Goal: Task Accomplishment & Management: Use online tool/utility

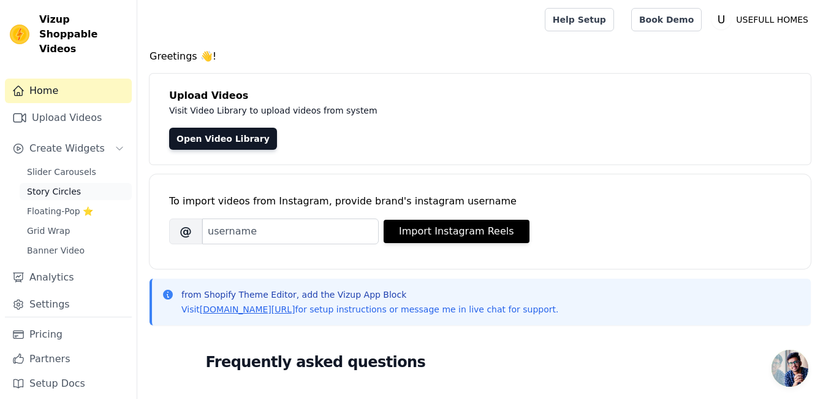
click at [77, 183] on link "Story Circles" at bounding box center [76, 191] width 112 height 17
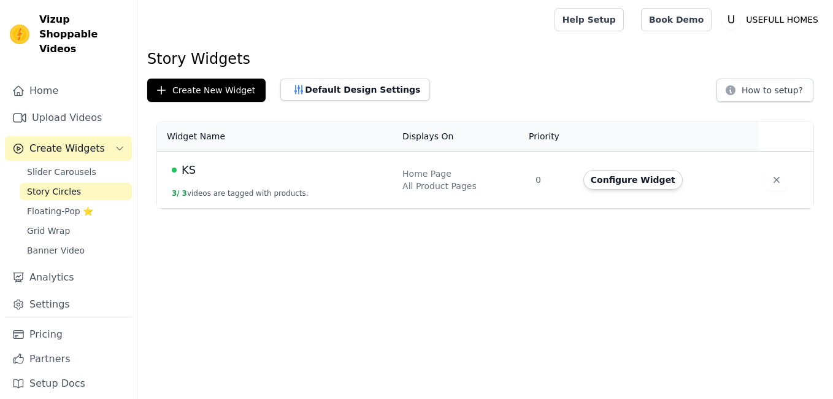
click at [261, 158] on td "KS 3 / 3 videos are tagged with products." at bounding box center [276, 179] width 238 height 57
click at [624, 175] on button "Configure Widget" at bounding box center [632, 180] width 99 height 20
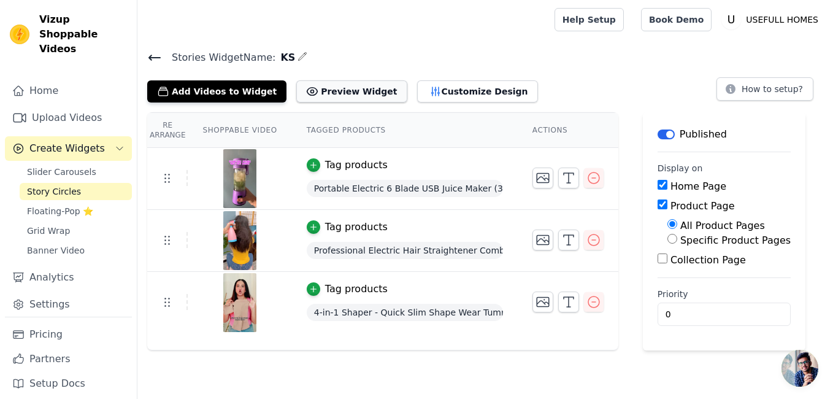
click at [351, 85] on button "Preview Widget" at bounding box center [351, 91] width 110 height 22
click at [657, 256] on input "Collection Page" at bounding box center [662, 258] width 10 height 10
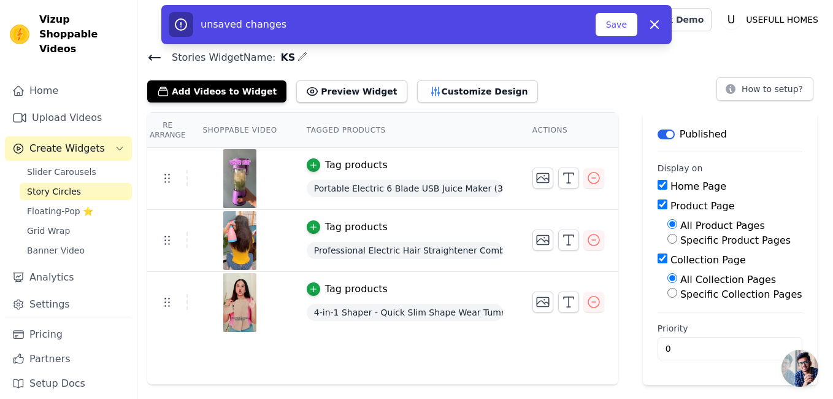
click at [657, 256] on input "Collection Page" at bounding box center [662, 258] width 10 height 10
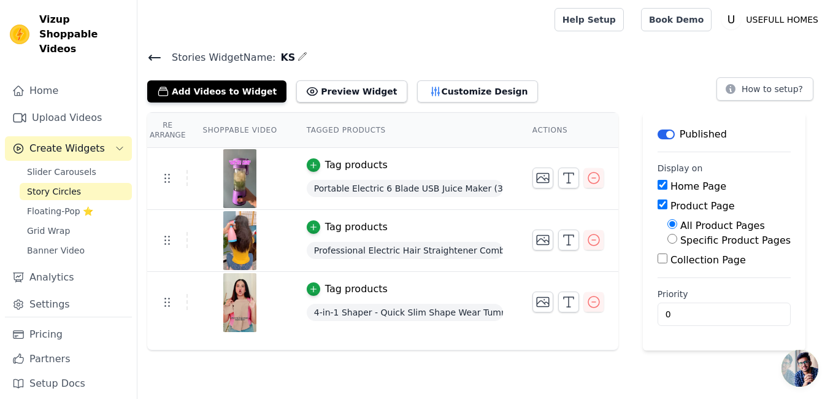
click at [657, 256] on input "Collection Page" at bounding box center [662, 258] width 10 height 10
checkbox input "true"
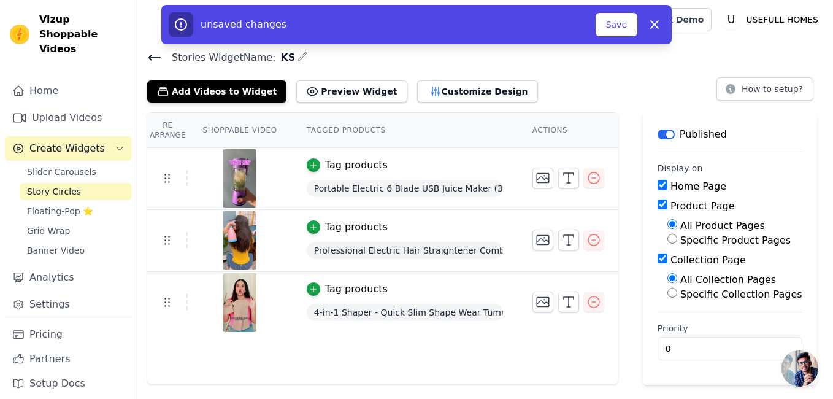
click at [667, 240] on input "Specific Product Pages" at bounding box center [672, 239] width 10 height 10
radio input "true"
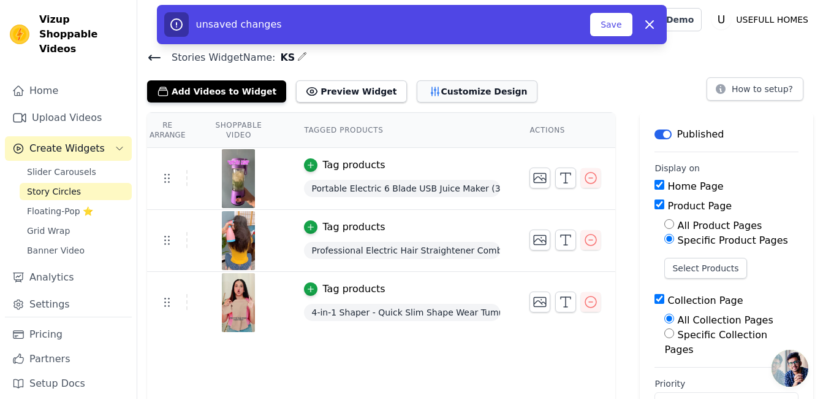
click at [459, 86] on button "Customize Design" at bounding box center [477, 91] width 121 height 22
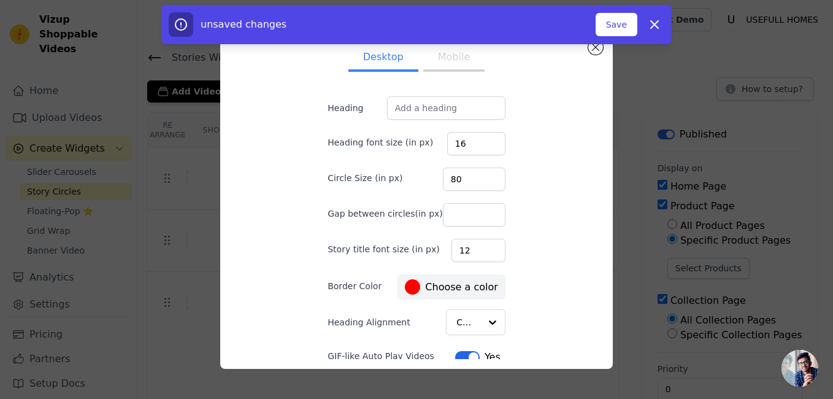
click at [445, 61] on button "Mobile" at bounding box center [453, 58] width 61 height 27
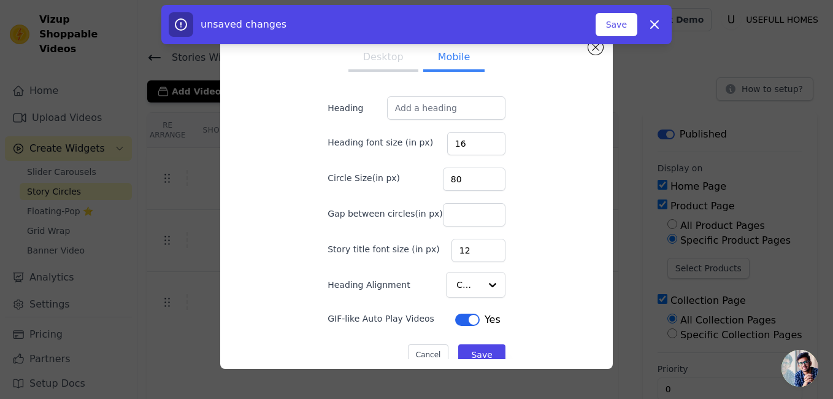
click at [400, 53] on button "Desktop" at bounding box center [383, 58] width 70 height 27
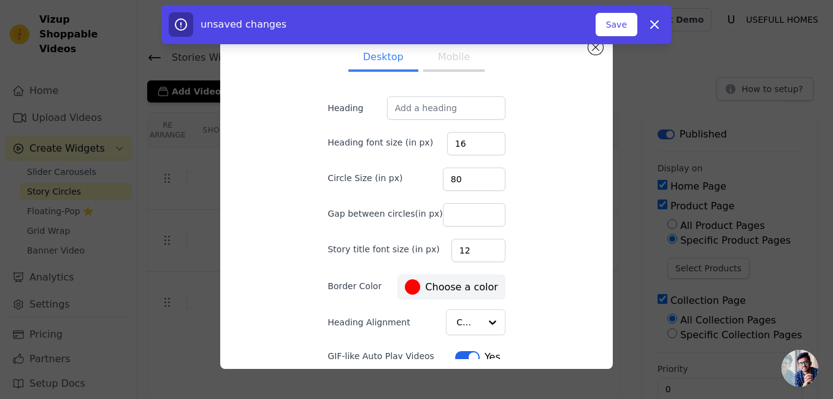
click at [431, 63] on button "Mobile" at bounding box center [453, 58] width 61 height 27
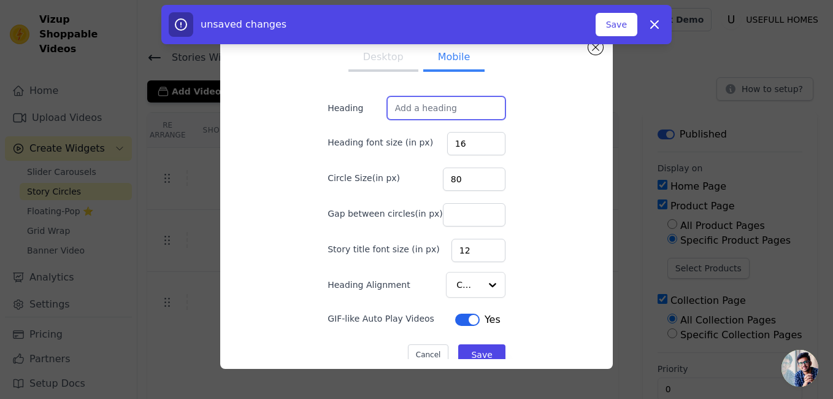
click at [439, 105] on input "Heading" at bounding box center [446, 107] width 118 height 23
type input "trending products"
click at [399, 47] on button "Desktop" at bounding box center [383, 58] width 70 height 27
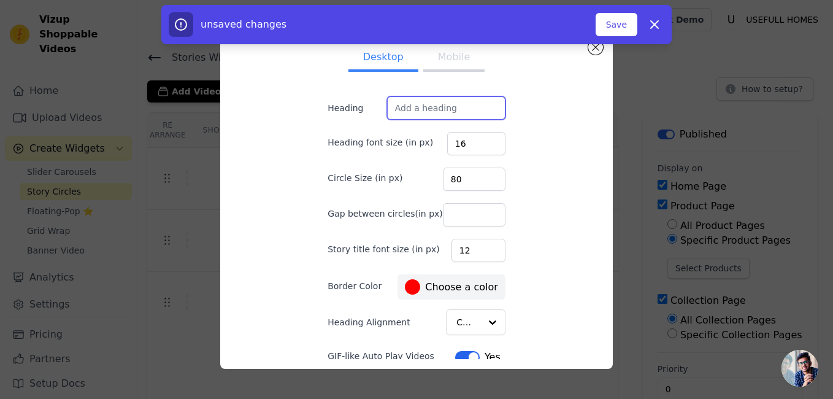
click at [446, 104] on input "Heading" at bounding box center [446, 107] width 118 height 23
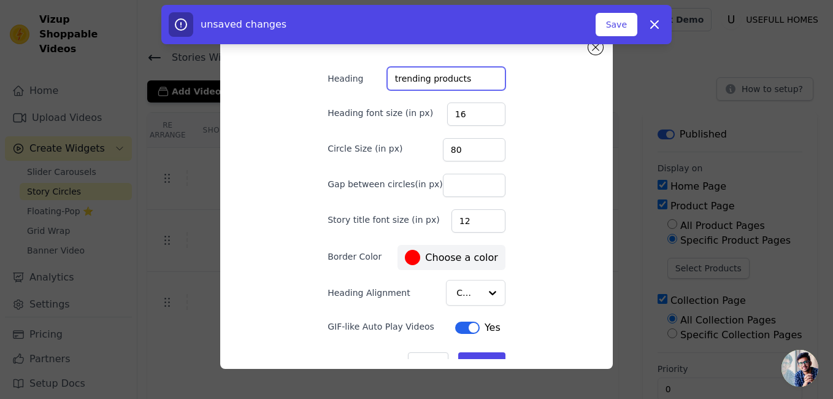
scroll to position [53, 0]
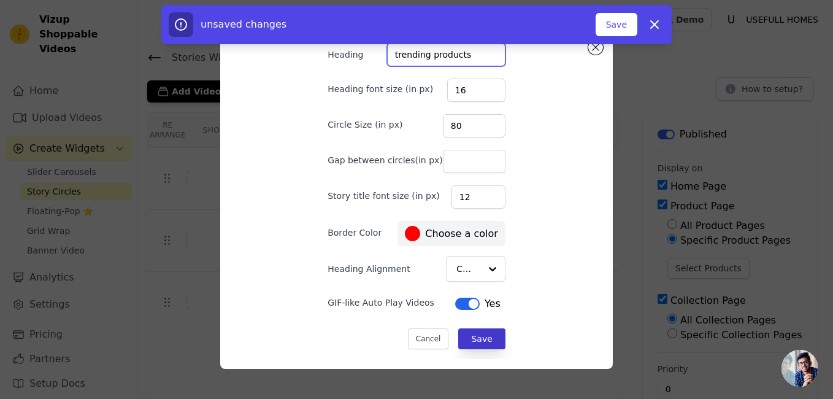
type input "trending products"
click at [481, 334] on button "Save" at bounding box center [481, 338] width 47 height 21
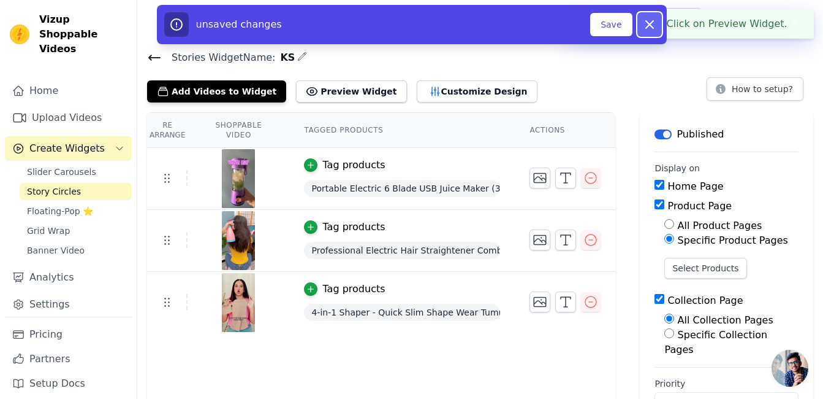
click at [645, 27] on icon "button" at bounding box center [650, 24] width 15 height 15
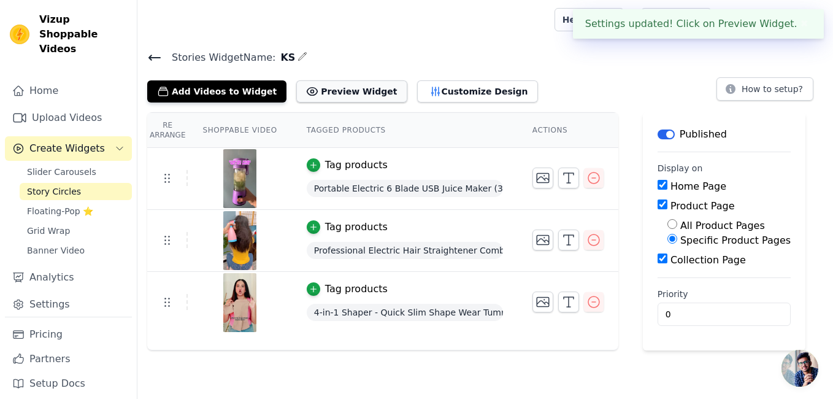
click at [334, 93] on button "Preview Widget" at bounding box center [351, 91] width 110 height 22
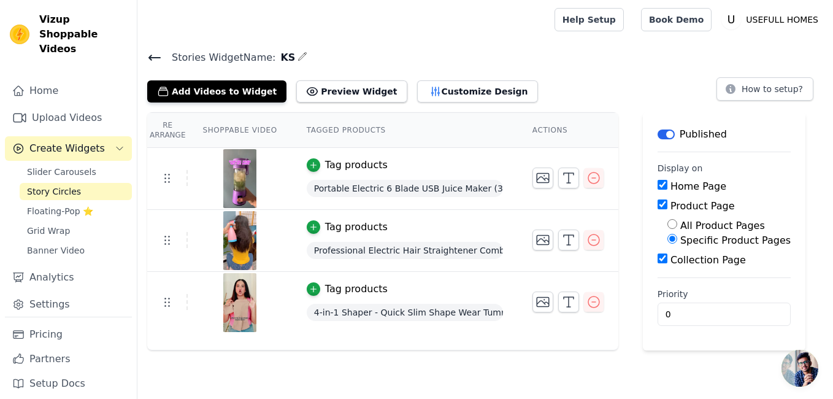
click at [156, 53] on icon at bounding box center [154, 57] width 15 height 15
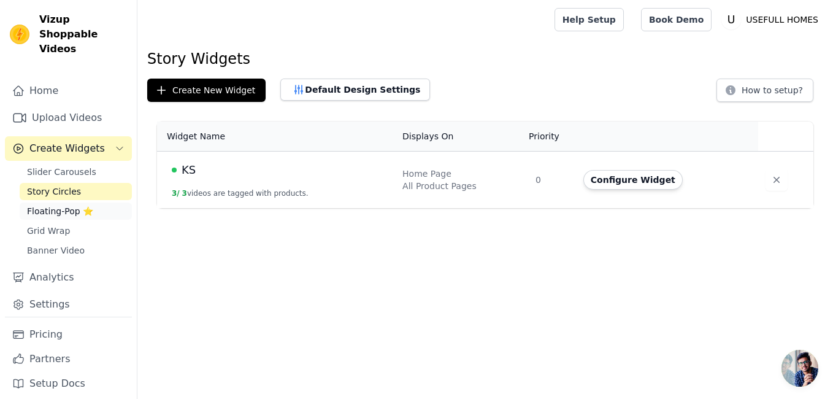
click at [78, 205] on span "Floating-Pop ⭐" at bounding box center [60, 211] width 66 height 12
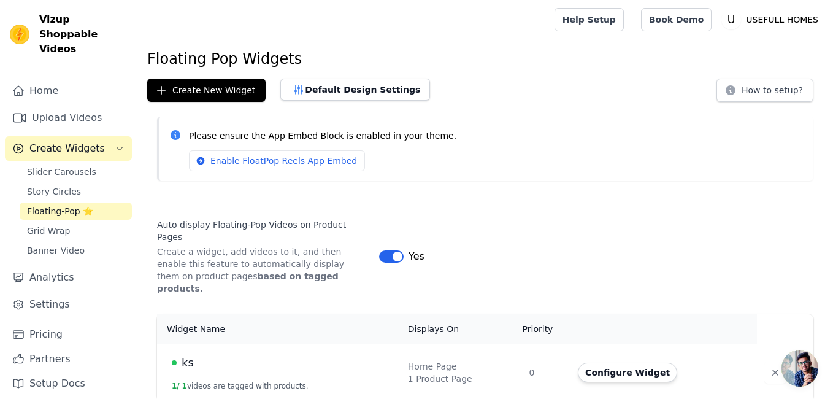
click at [393, 250] on button "Label" at bounding box center [391, 256] width 25 height 12
click at [774, 366] on icon "button" at bounding box center [775, 372] width 12 height 12
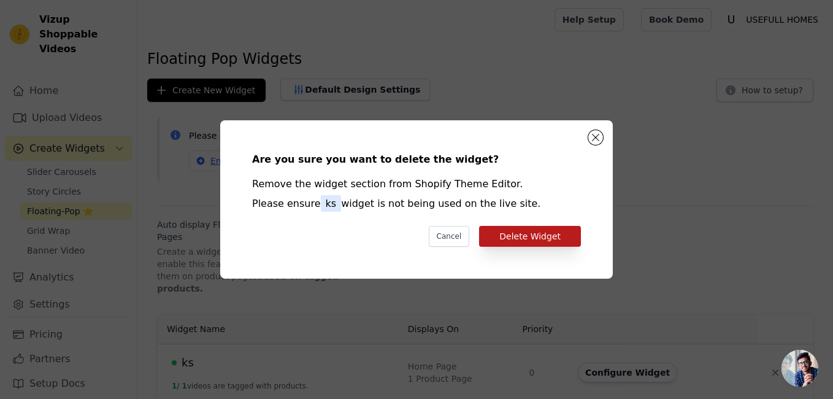
drag, startPoint x: 535, startPoint y: 213, endPoint x: 551, endPoint y: 237, distance: 28.7
click at [551, 237] on div "Are you sure you want to delete the widget? Remove the widget section from Shop…" at bounding box center [416, 199] width 353 height 119
click at [551, 237] on button "Delete Widget" at bounding box center [530, 236] width 102 height 21
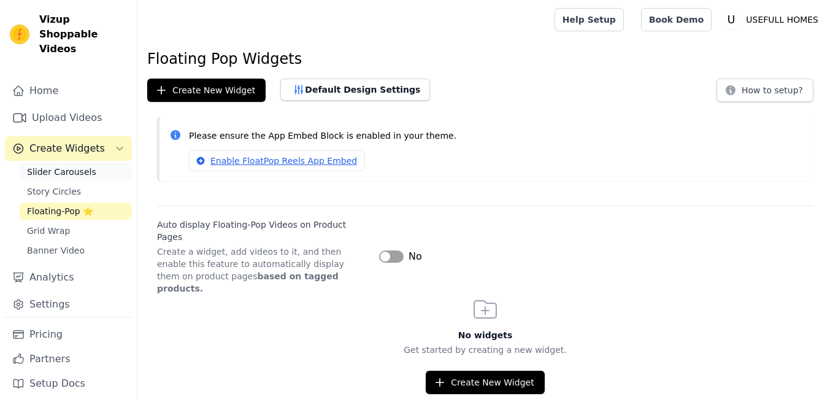
click at [71, 166] on span "Slider Carousels" at bounding box center [61, 172] width 69 height 12
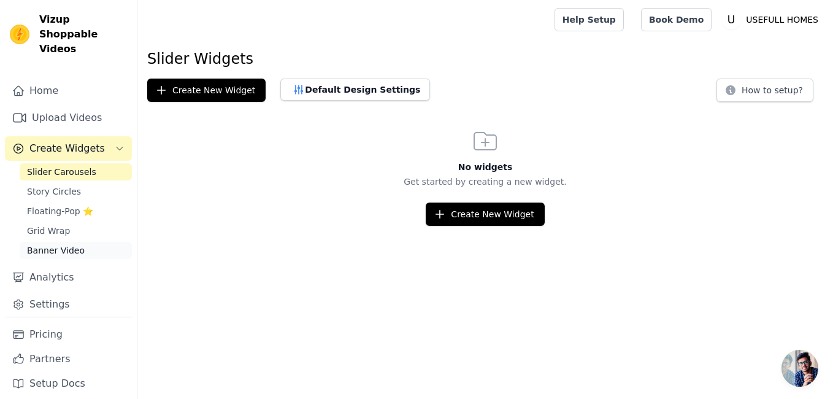
click at [102, 242] on link "Banner Video" at bounding box center [76, 250] width 112 height 17
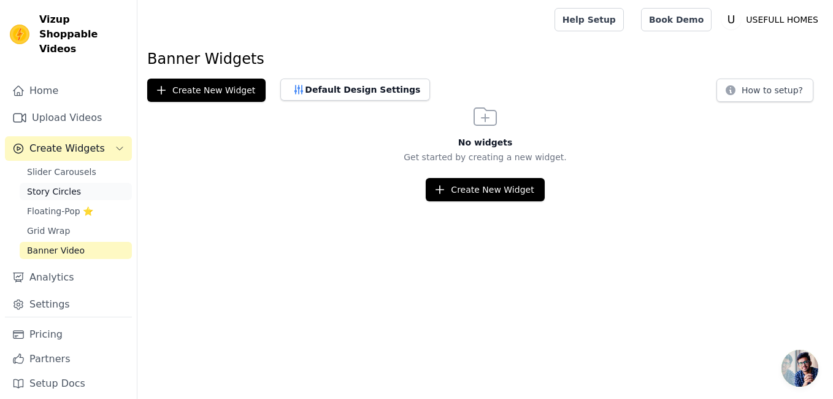
click at [91, 183] on link "Story Circles" at bounding box center [76, 191] width 112 height 17
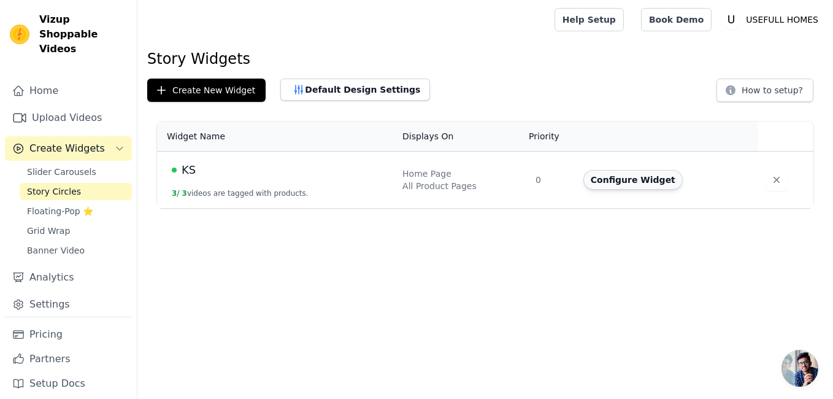
click at [636, 174] on button "Configure Widget" at bounding box center [632, 180] width 99 height 20
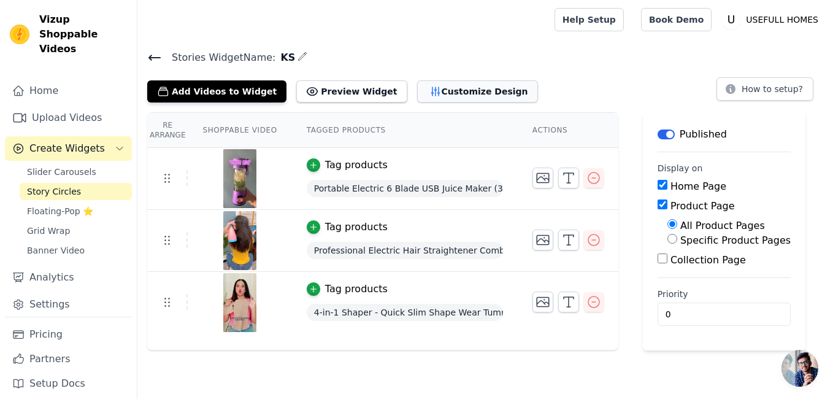
click at [429, 85] on icon "button" at bounding box center [435, 91] width 12 height 12
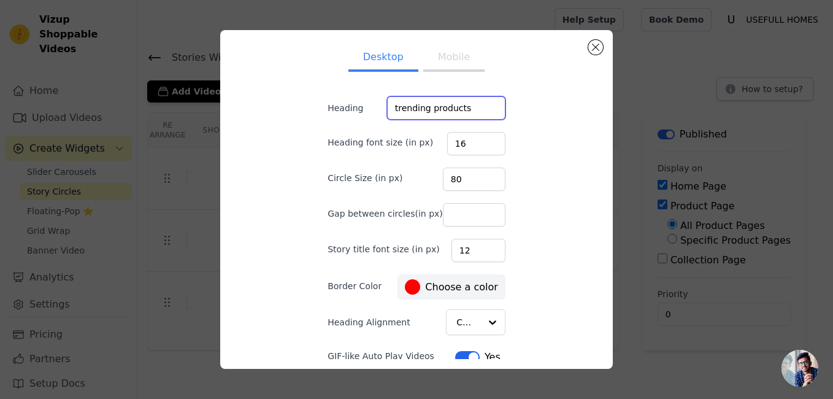
click at [464, 112] on input "trending products" at bounding box center [446, 107] width 118 height 23
type input "t"
type input "TRENDING PRODUCTS"
click at [494, 91] on form "Heading TRENDING PRODUCTS Heading font size (in px) 16 Circle Size (in px) 80 G…" at bounding box center [416, 249] width 197 height 326
click at [480, 321] on div at bounding box center [491, 322] width 25 height 25
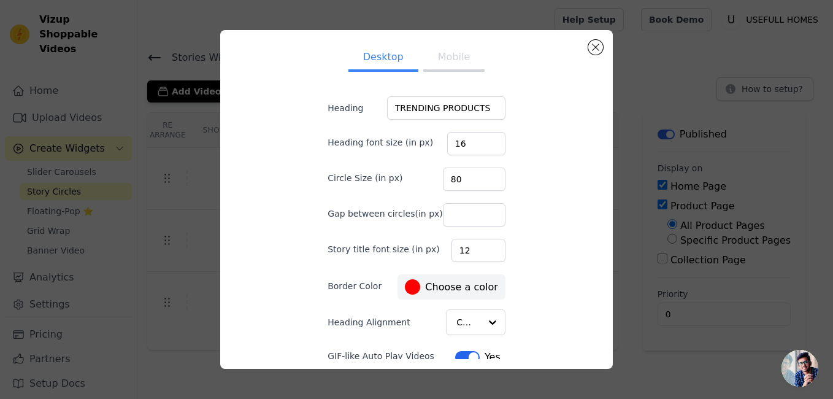
click at [511, 303] on div "Desktop Mobile Heading TRENDING PRODUCTS Heading font size (in px) 16 Circle Si…" at bounding box center [416, 199] width 217 height 319
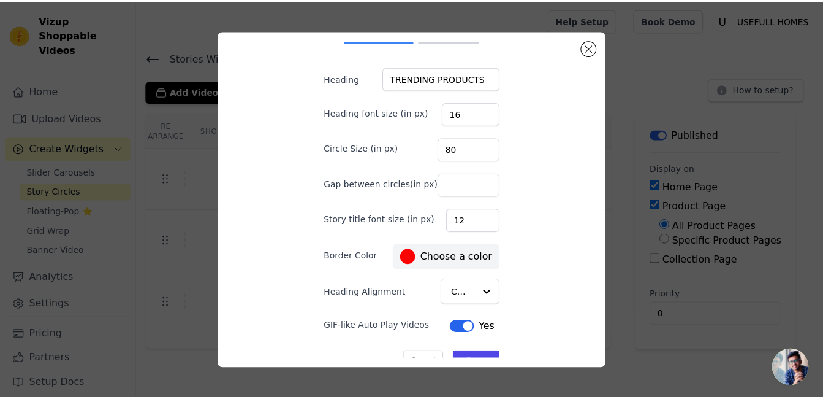
scroll to position [53, 0]
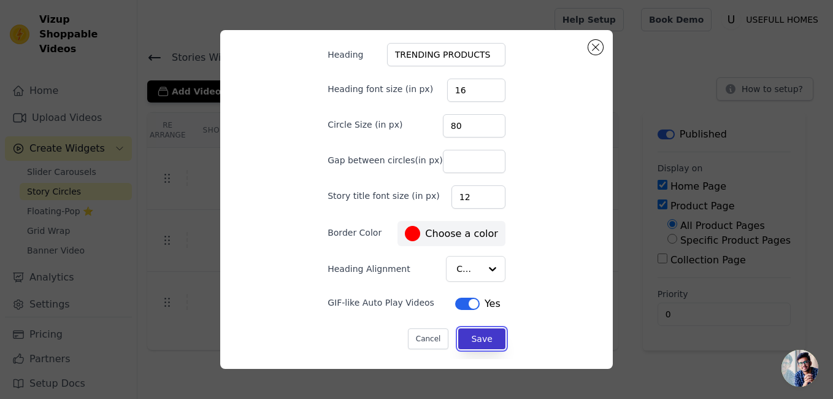
click at [483, 340] on button "Save" at bounding box center [481, 338] width 47 height 21
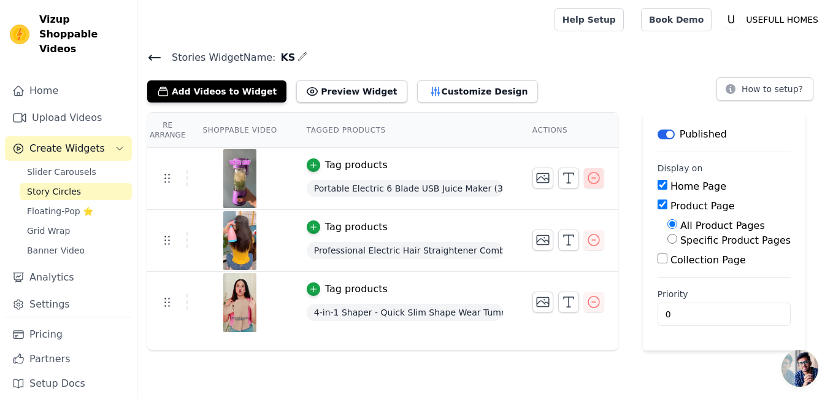
click at [586, 178] on icon "button" at bounding box center [593, 177] width 15 height 15
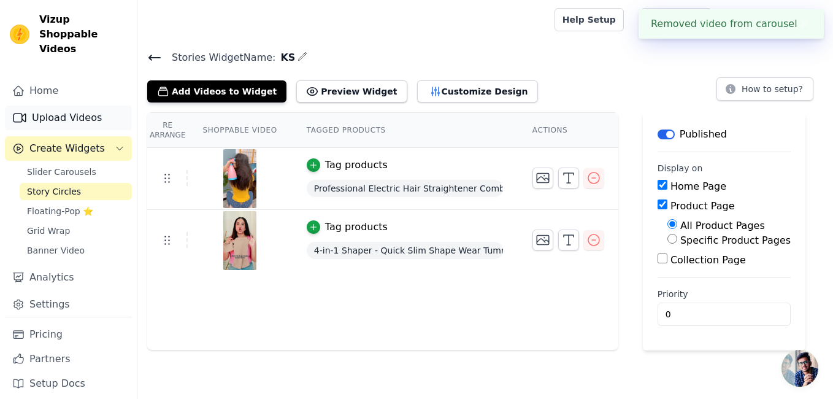
click at [75, 105] on link "Upload Videos" at bounding box center [68, 117] width 127 height 25
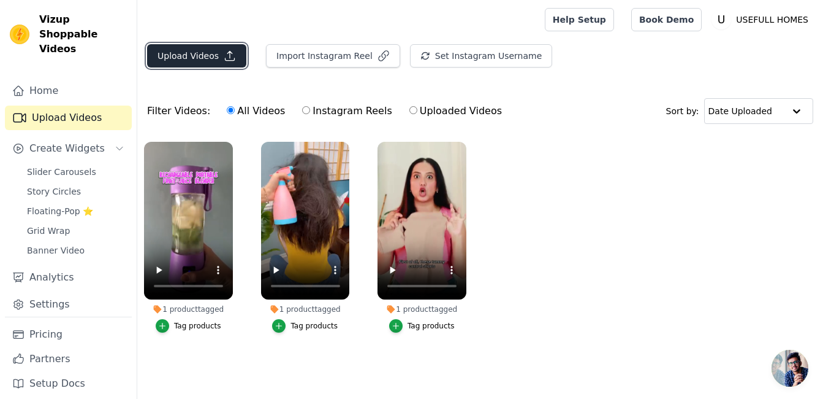
click at [226, 57] on icon "button" at bounding box center [230, 56] width 9 height 9
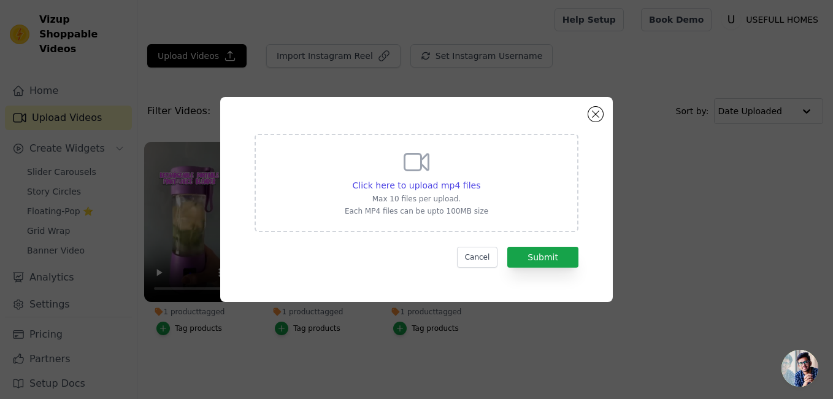
click at [468, 163] on div "Click here to upload mp4 files Max 10 files per upload. Each MP4 files can be u…" at bounding box center [416, 181] width 143 height 69
click at [479, 178] on input "Click here to upload mp4 files Max 10 files per upload. Each MP4 files can be u…" at bounding box center [479, 178] width 1 height 1
type input "C:\fakepath\videoplayback (5) (online-video-cutter.com) (online-video-cutter.co…"
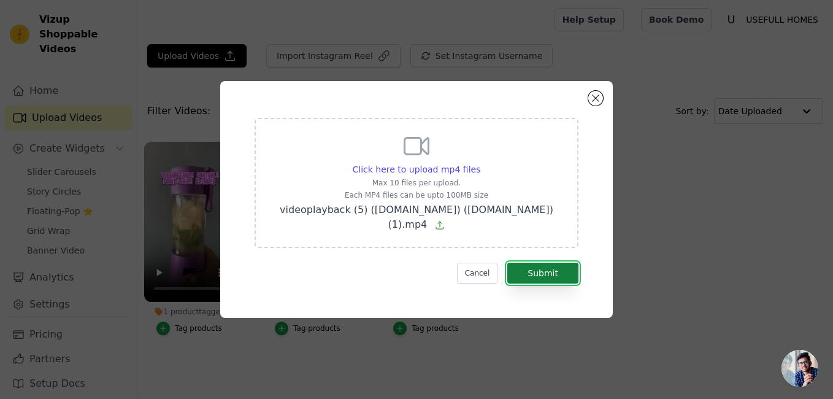
click at [540, 269] on button "Submit" at bounding box center [542, 272] width 71 height 21
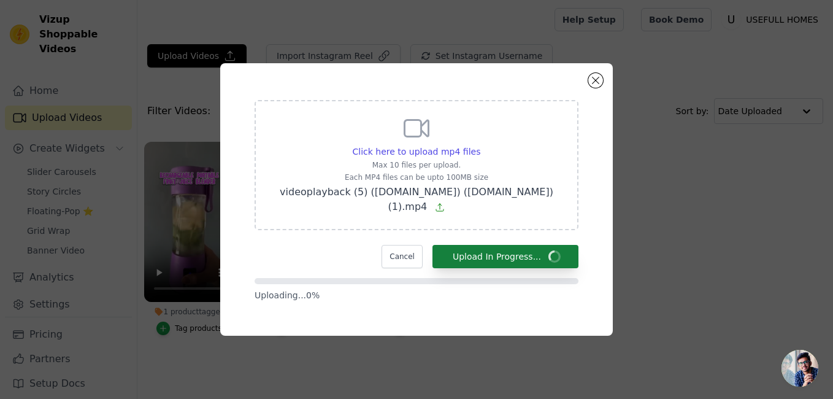
click at [540, 269] on form "Click here to upload mp4 files Max 10 files per upload. Each MP4 files can be u…" at bounding box center [416, 200] width 324 height 201
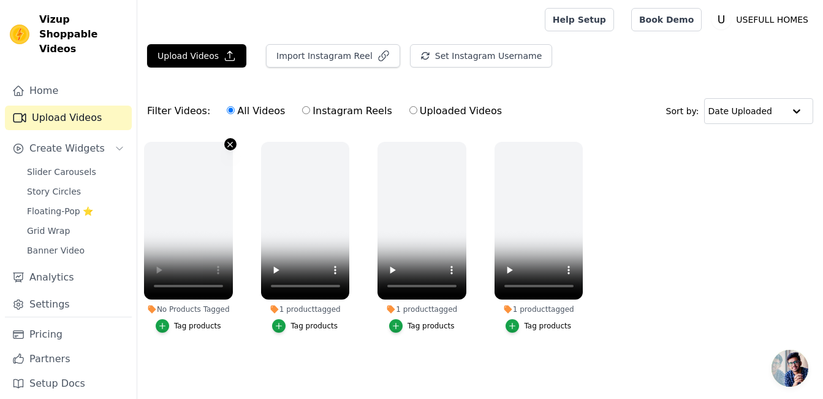
click at [228, 140] on icon "button" at bounding box center [230, 144] width 9 height 9
click at [640, 184] on ul "No Products Tagged Tag products 1 product tagged Tag products 1 product tagged …" at bounding box center [480, 249] width 686 height 229
drag, startPoint x: 196, startPoint y: 34, endPoint x: 211, endPoint y: 52, distance: 22.6
click at [211, 52] on div "Open sidebar Help Setup Book Demo Open user menu U USEFULL HOMES Settings Help …" at bounding box center [411, 196] width 823 height 393
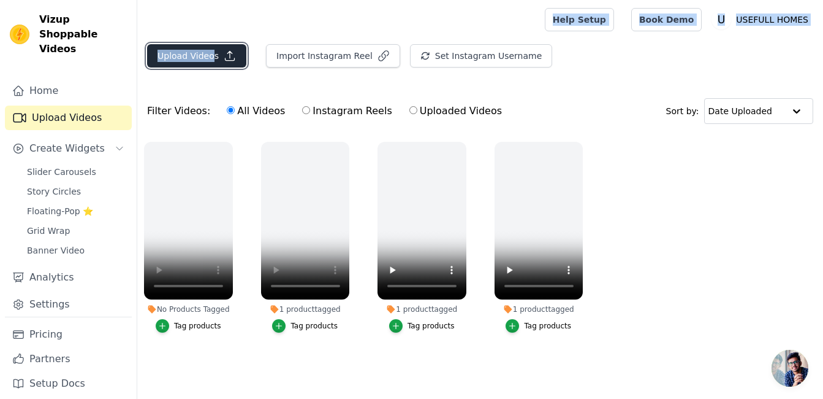
click at [211, 52] on button "Upload Videos" at bounding box center [196, 55] width 99 height 23
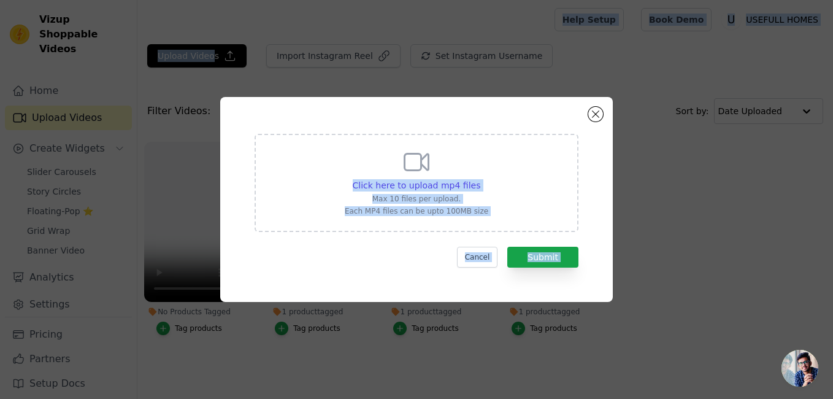
click at [509, 210] on div "Click here to upload mp4 files Max 10 files per upload. Each MP4 files can be u…" at bounding box center [416, 183] width 324 height 98
click at [480, 179] on input "Click here to upload mp4 files Max 10 files per upload. Each MP4 files can be u…" at bounding box center [479, 178] width 1 height 1
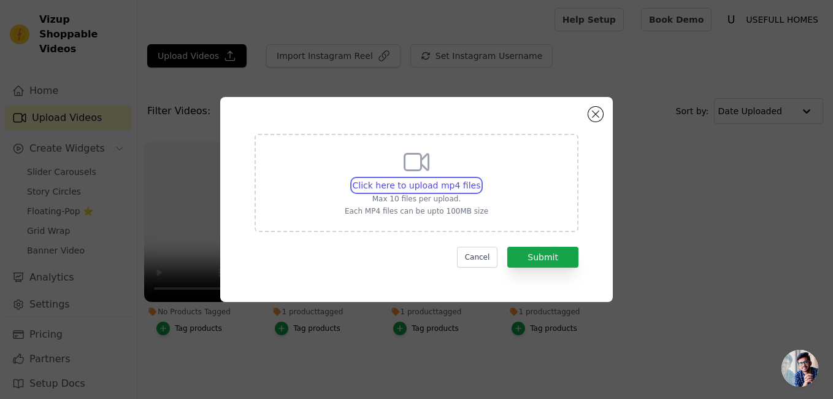
type input "C:\fakepath\videoplayback (5) ([DOMAIN_NAME]) ([DOMAIN_NAME]).mp4"
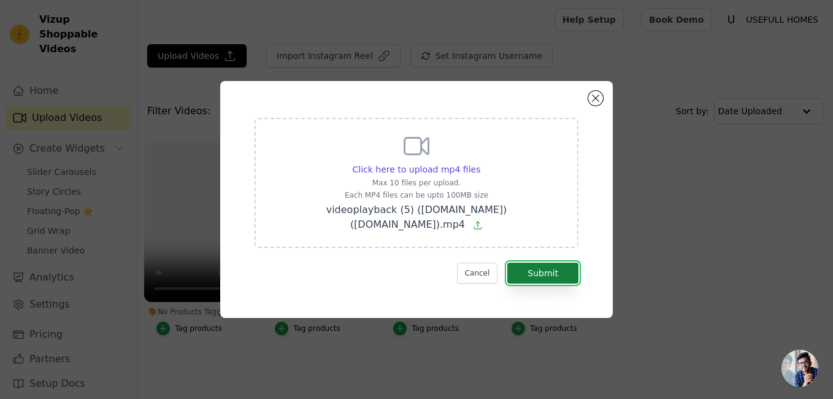
click at [546, 266] on button "Submit" at bounding box center [542, 272] width 71 height 21
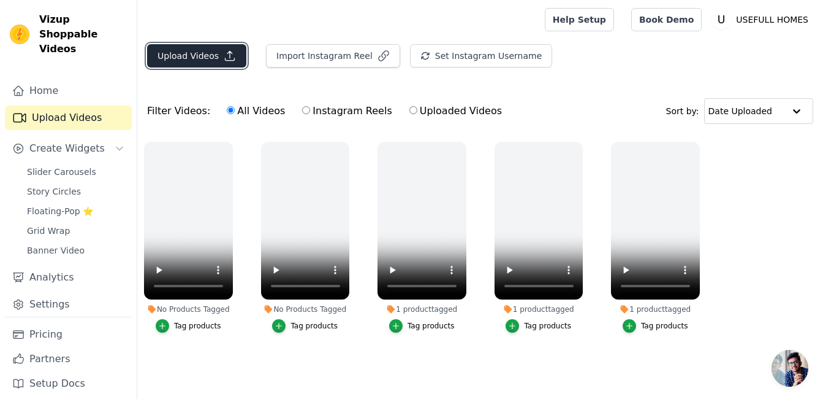
click at [224, 53] on icon "button" at bounding box center [230, 56] width 12 height 12
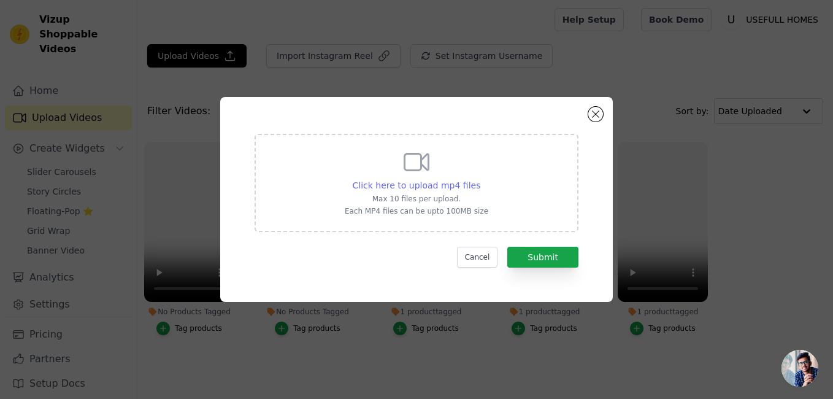
click at [442, 183] on span "Click here to upload mp4 files" at bounding box center [417, 185] width 128 height 10
click at [479, 179] on input "Click here to upload mp4 files Max 10 files per upload. Each MP4 files can be u…" at bounding box center [479, 178] width 1 height 1
type input "C:\fakepath\videoplayback (5) ([DOMAIN_NAME]).mp4"
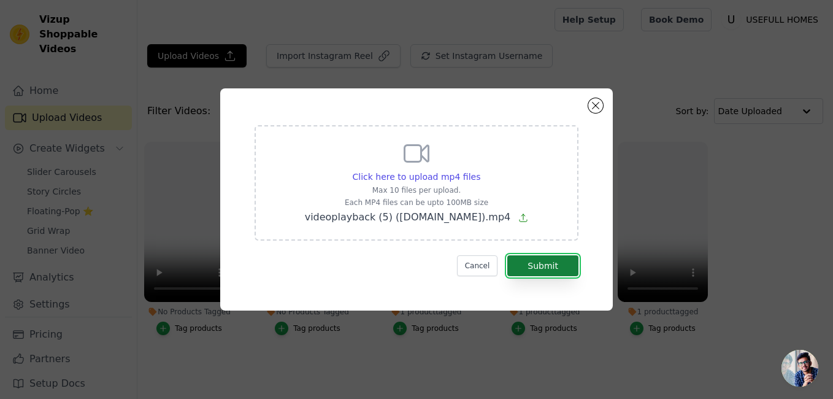
click at [523, 269] on button "Submit" at bounding box center [542, 265] width 71 height 21
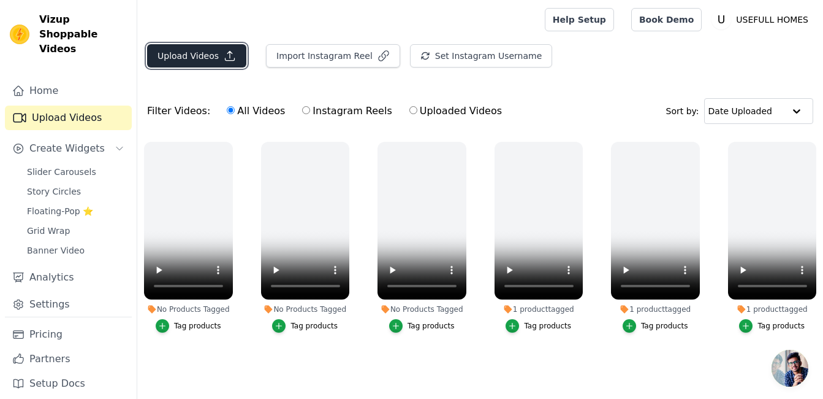
click at [220, 46] on button "Upload Videos" at bounding box center [196, 55] width 99 height 23
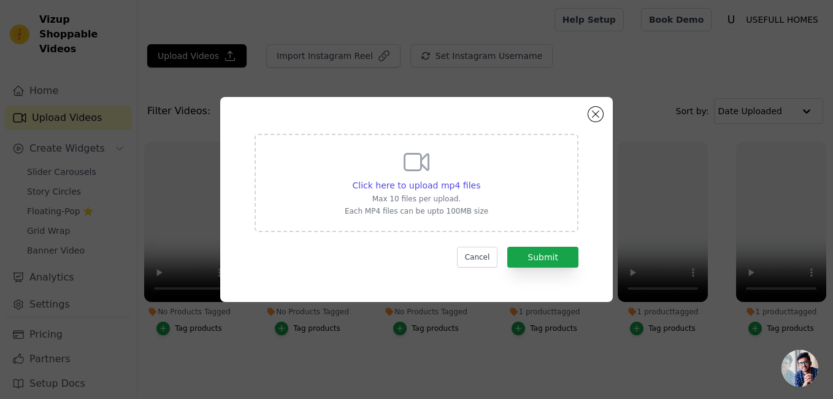
click at [395, 203] on p "Max 10 files per upload." at bounding box center [416, 199] width 143 height 10
click at [479, 179] on input "Click here to upload mp4 files Max 10 files per upload. Each MP4 files can be u…" at bounding box center [479, 178] width 1 height 1
type input "C:\fakepath\videoplayback (5) ([DOMAIN_NAME]) ([DOMAIN_NAME]).mp4"
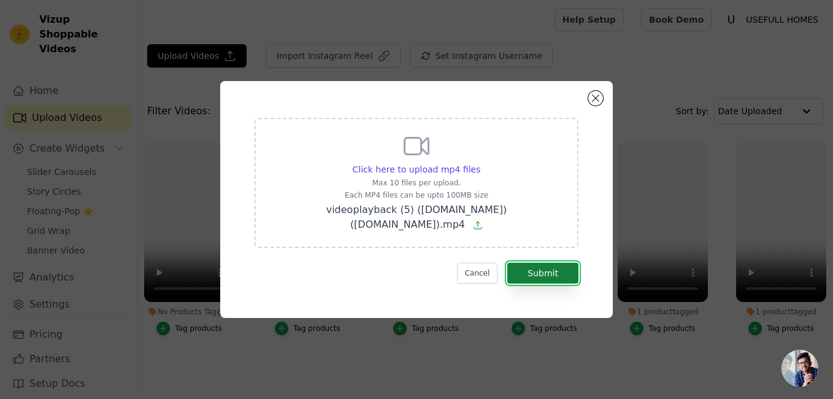
click at [546, 274] on button "Submit" at bounding box center [542, 272] width 71 height 21
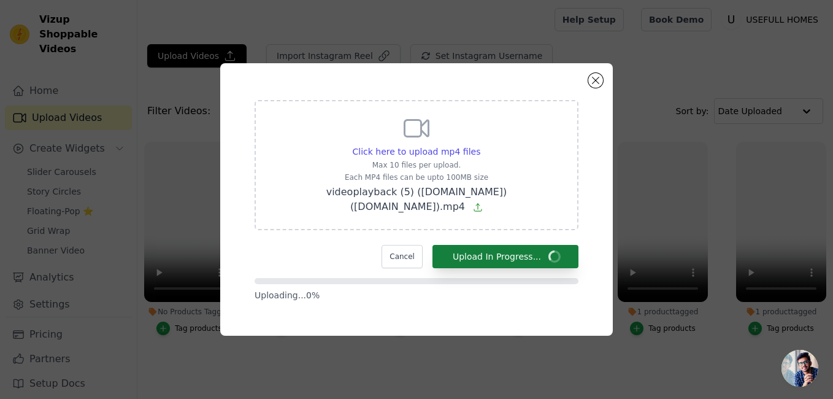
click at [546, 274] on form "Click here to upload mp4 files Max 10 files per upload. Each MP4 files can be u…" at bounding box center [416, 200] width 324 height 201
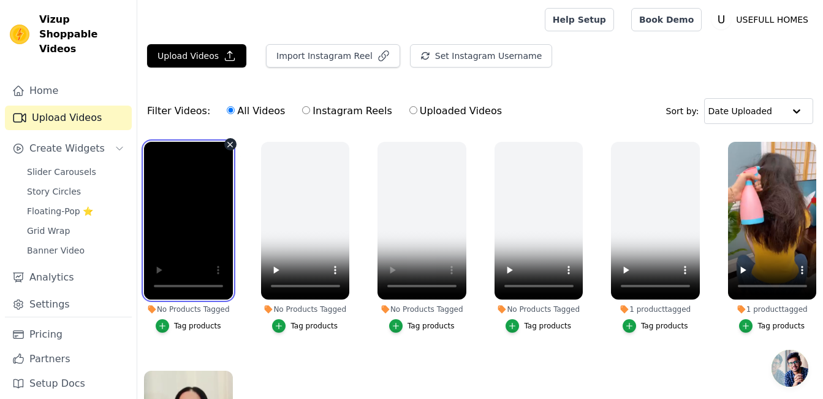
click at [205, 210] on video at bounding box center [188, 221] width 89 height 158
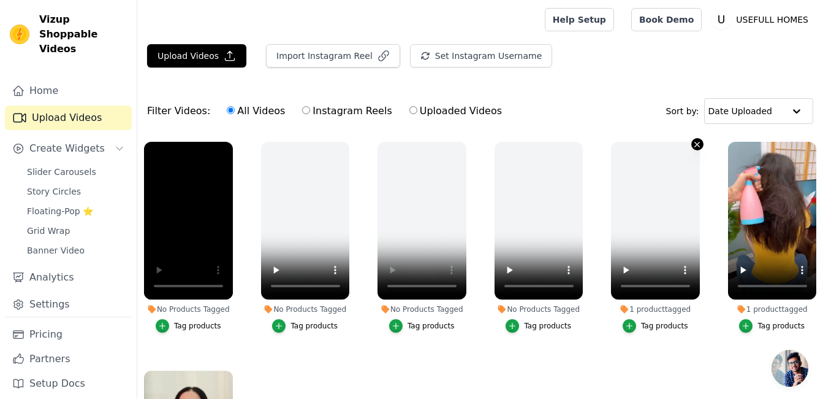
click at [693, 146] on icon "button" at bounding box center [697, 144] width 9 height 9
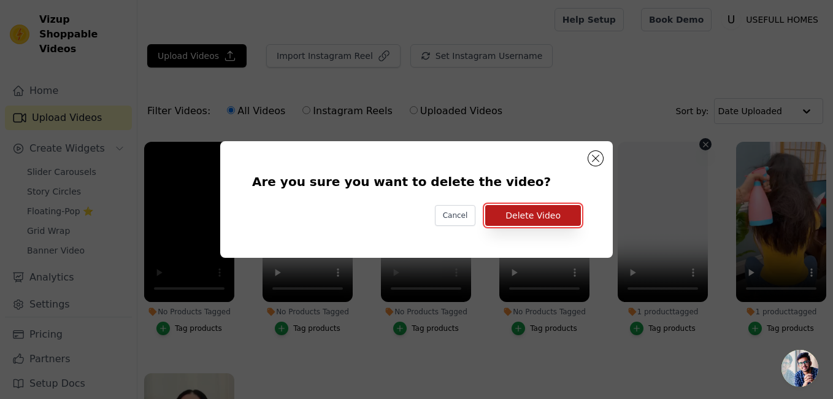
click at [506, 219] on button "Delete Video" at bounding box center [533, 215] width 96 height 21
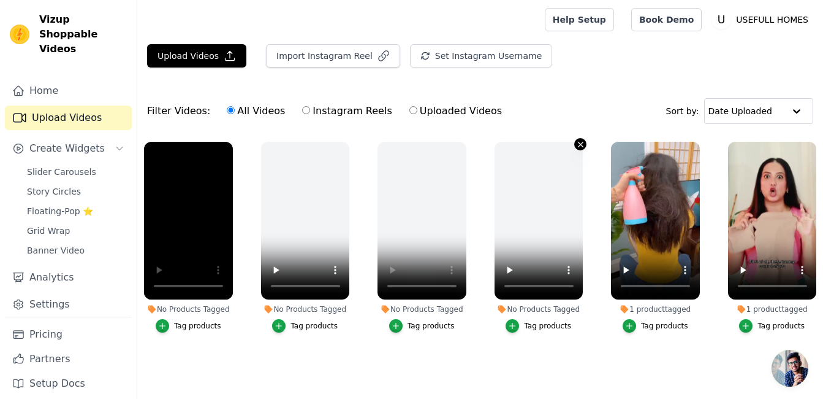
click at [579, 144] on icon "button" at bounding box center [580, 144] width 9 height 9
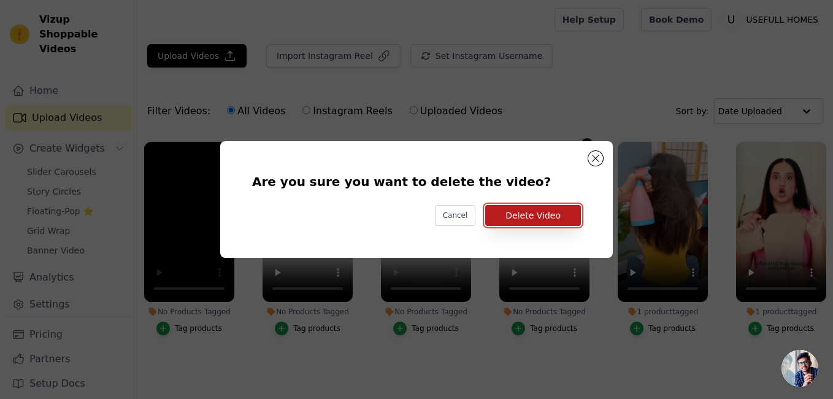
click at [544, 222] on button "Delete Video" at bounding box center [533, 215] width 96 height 21
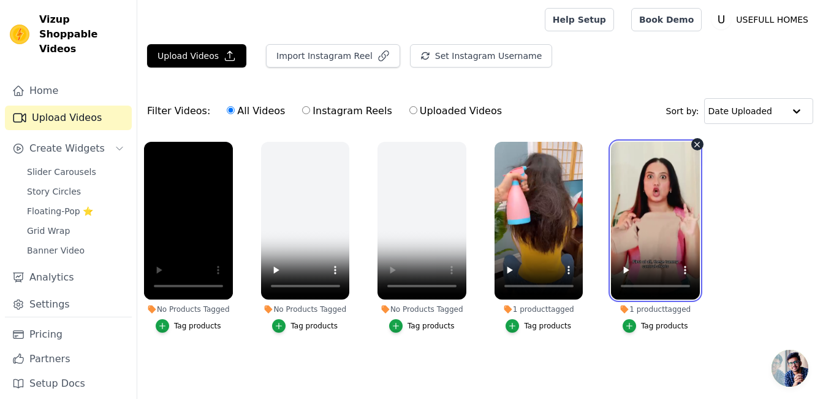
click at [613, 229] on video at bounding box center [655, 221] width 89 height 158
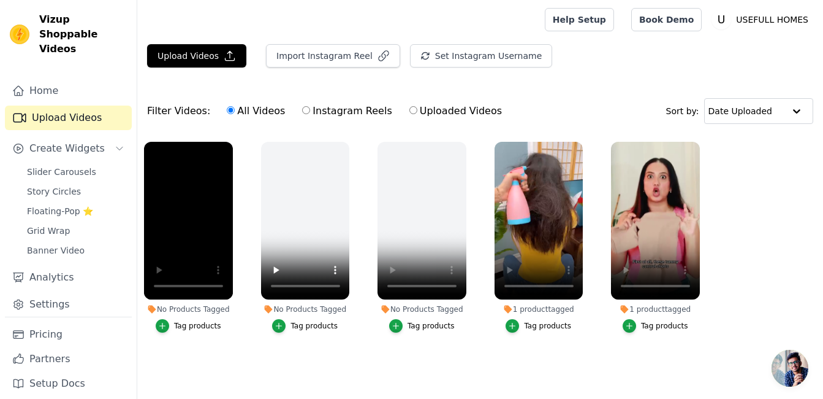
click at [581, 118] on div "Filter Videos: All Videos Instagram Reels Uploaded Videos Sort by: Date Uploaded" at bounding box center [480, 111] width 686 height 48
click at [38, 185] on span "Story Circles" at bounding box center [54, 191] width 54 height 12
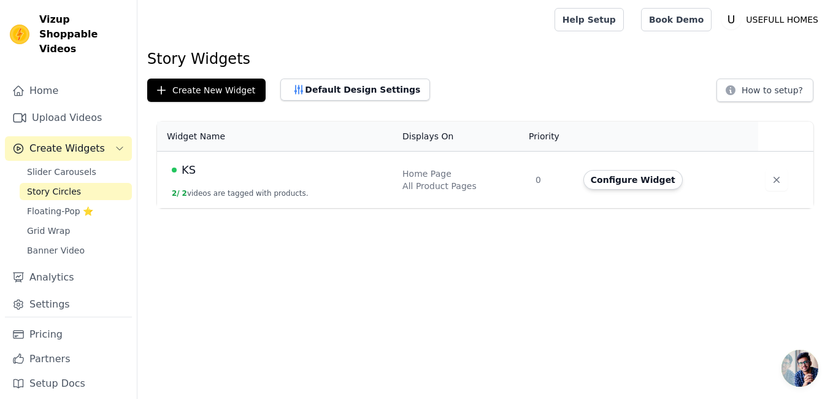
click at [239, 205] on td "KS 2 / 2 videos are tagged with products." at bounding box center [276, 179] width 238 height 57
click at [611, 188] on button "Configure Widget" at bounding box center [632, 180] width 99 height 20
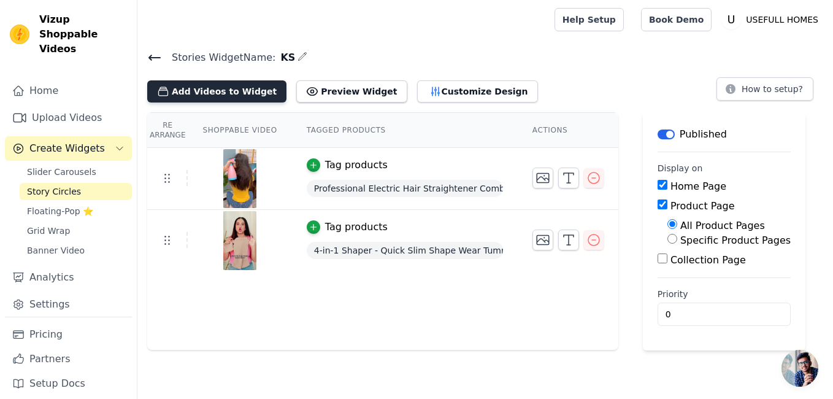
click at [254, 96] on button "Add Videos to Widget" at bounding box center [216, 91] width 139 height 22
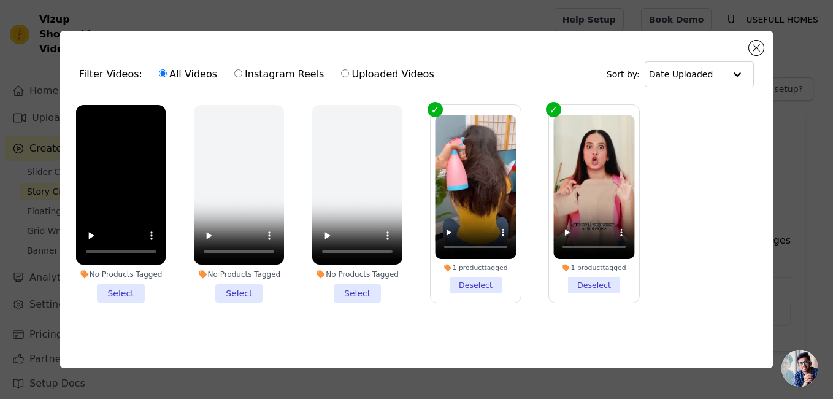
click at [118, 289] on li "No Products Tagged Select" at bounding box center [121, 204] width 90 height 198
click at [0, 0] on input "No Products Tagged Select" at bounding box center [0, 0] width 0 height 0
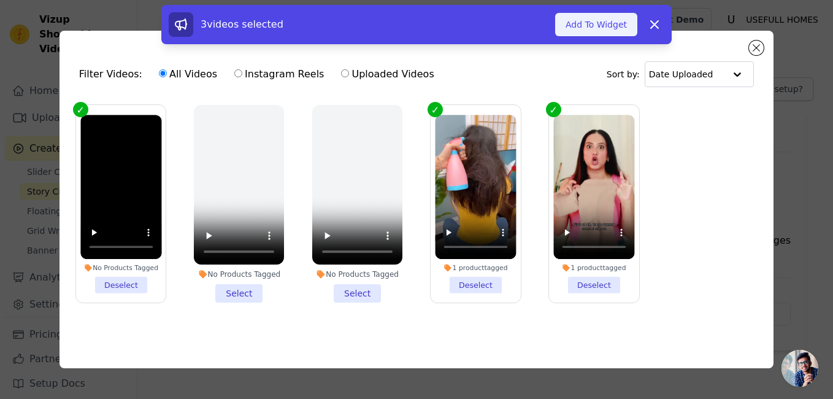
click at [582, 34] on button "Add To Widget" at bounding box center [596, 24] width 82 height 23
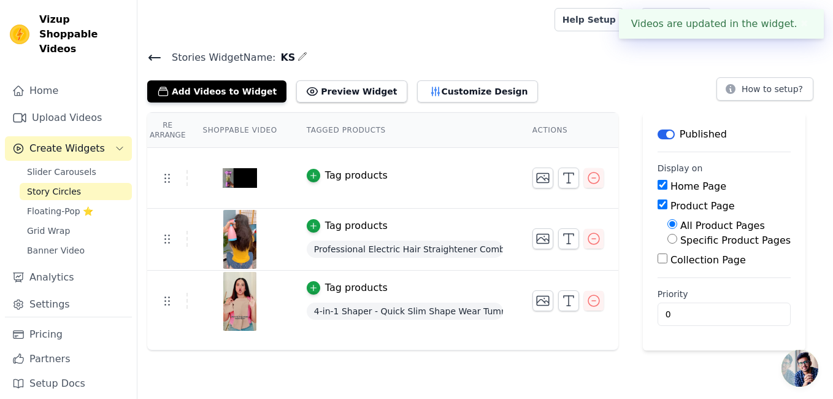
click at [207, 59] on span "Stories Widget Name:" at bounding box center [218, 57] width 113 height 15
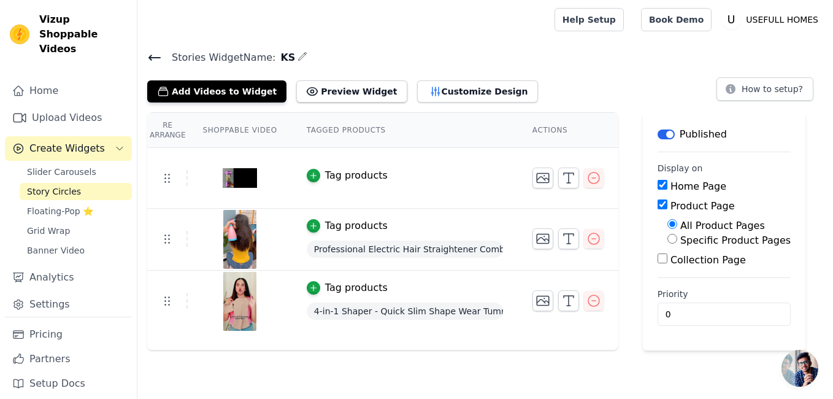
click at [149, 55] on icon at bounding box center [154, 57] width 15 height 15
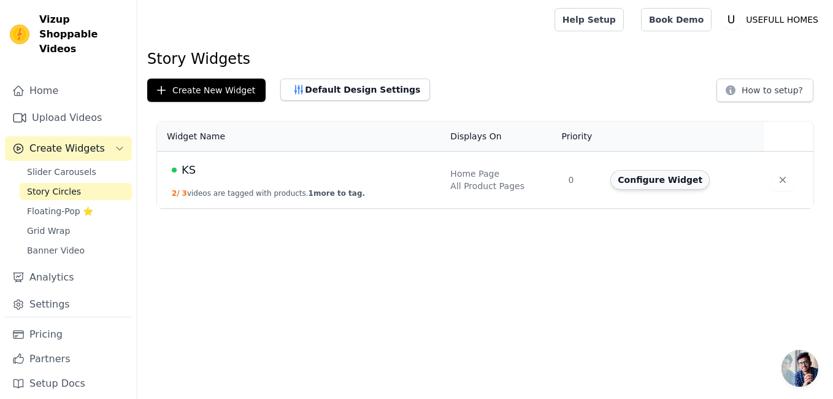
click at [631, 184] on button "Configure Widget" at bounding box center [659, 180] width 99 height 20
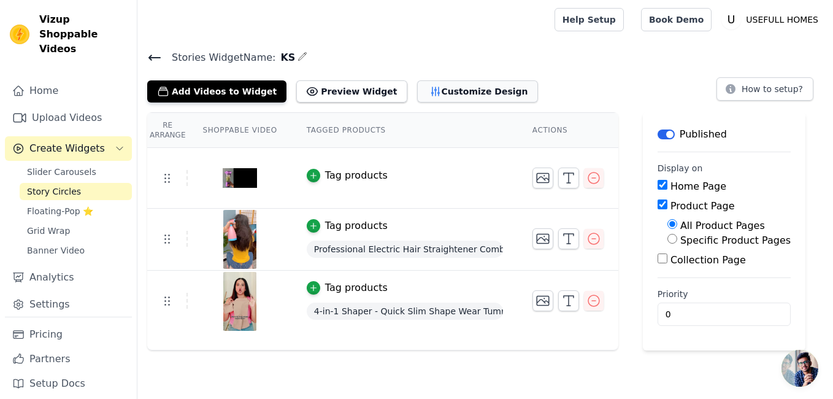
click at [436, 84] on button "Customize Design" at bounding box center [477, 91] width 121 height 22
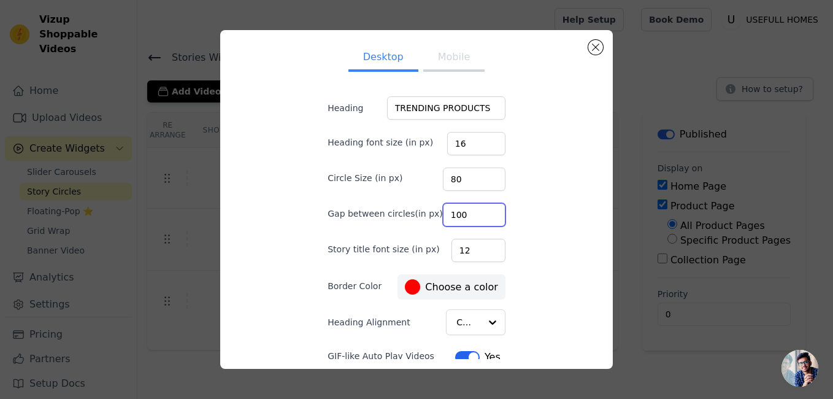
click at [484, 217] on input "100" at bounding box center [474, 214] width 63 height 23
click at [478, 219] on input "100" at bounding box center [474, 214] width 63 height 23
click at [478, 218] on input "100" at bounding box center [474, 214] width 63 height 23
click at [479, 215] on input "100" at bounding box center [474, 214] width 63 height 23
click at [467, 214] on input "100" at bounding box center [474, 214] width 63 height 23
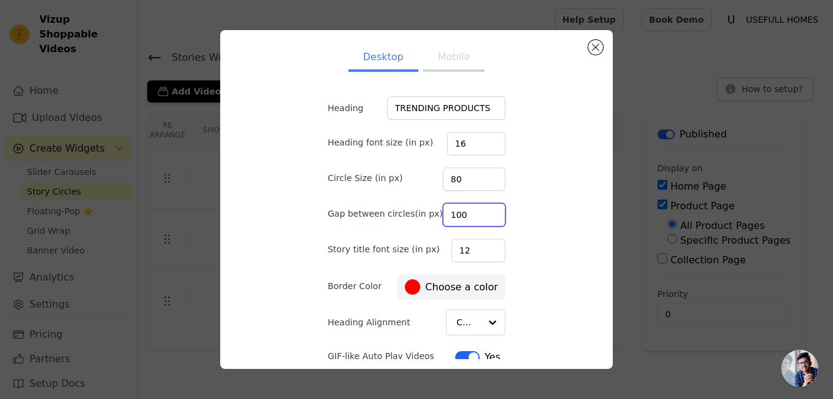
click at [480, 216] on input "100" at bounding box center [474, 214] width 63 height 23
click at [465, 218] on input "100" at bounding box center [474, 214] width 63 height 23
type input "150"
click at [590, 43] on button "Close modal" at bounding box center [595, 47] width 15 height 15
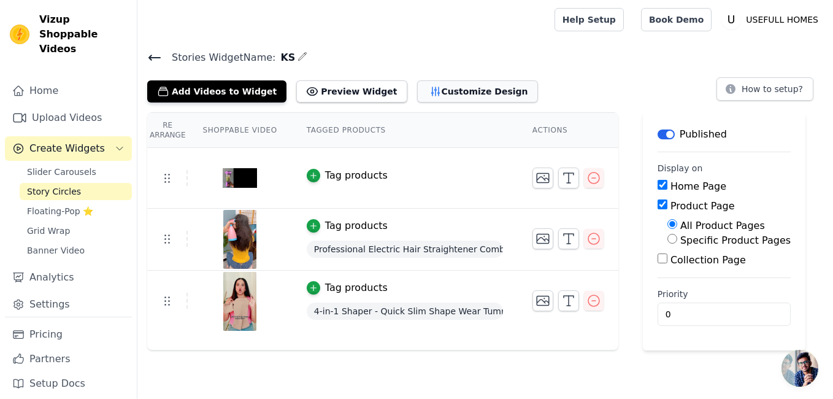
click at [457, 92] on button "Customize Design" at bounding box center [477, 91] width 121 height 22
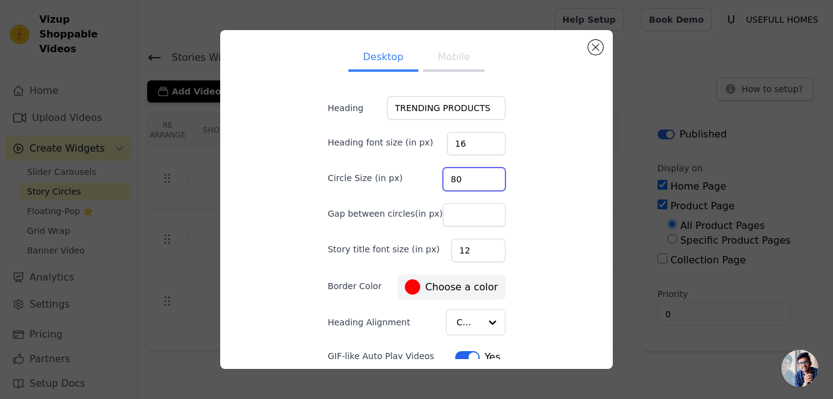
click at [464, 185] on input "80" at bounding box center [474, 178] width 63 height 23
click at [451, 218] on input "Gap between circles(in px)" at bounding box center [474, 214] width 63 height 23
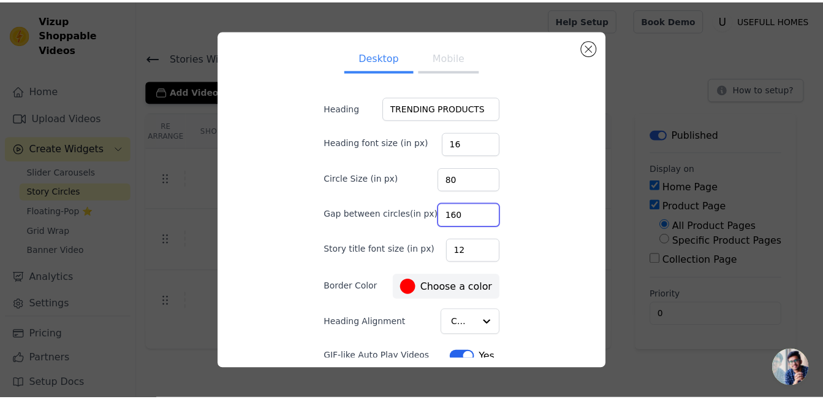
scroll to position [53, 0]
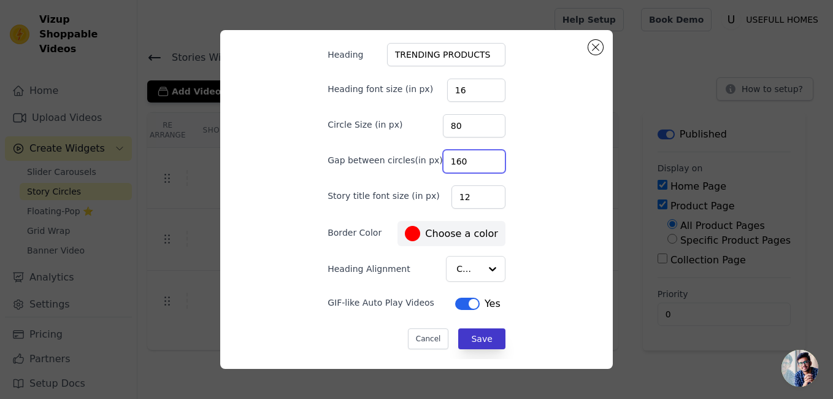
type input "160"
click at [485, 336] on button "Save" at bounding box center [481, 338] width 47 height 21
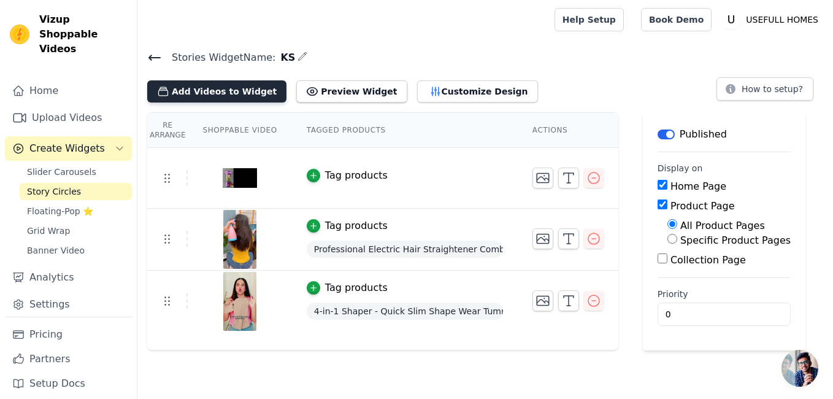
click at [210, 88] on button "Add Videos to Widget" at bounding box center [216, 91] width 139 height 22
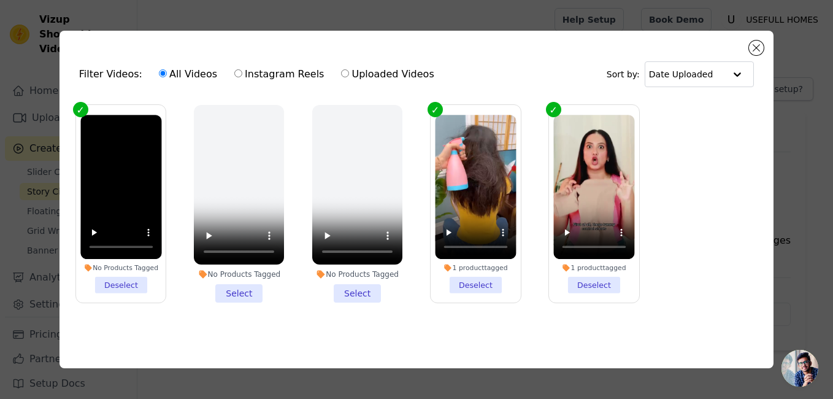
click at [341, 72] on input "Uploaded Videos" at bounding box center [345, 73] width 8 height 8
radio input "true"
click at [754, 45] on button "Close modal" at bounding box center [756, 47] width 15 height 15
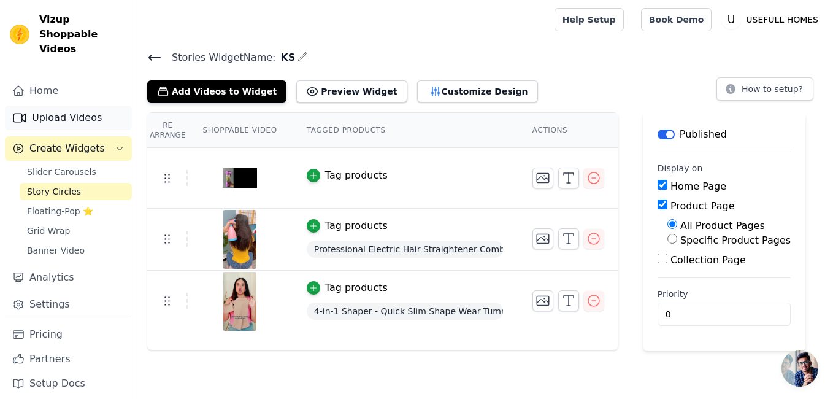
click at [75, 105] on link "Upload Videos" at bounding box center [68, 117] width 127 height 25
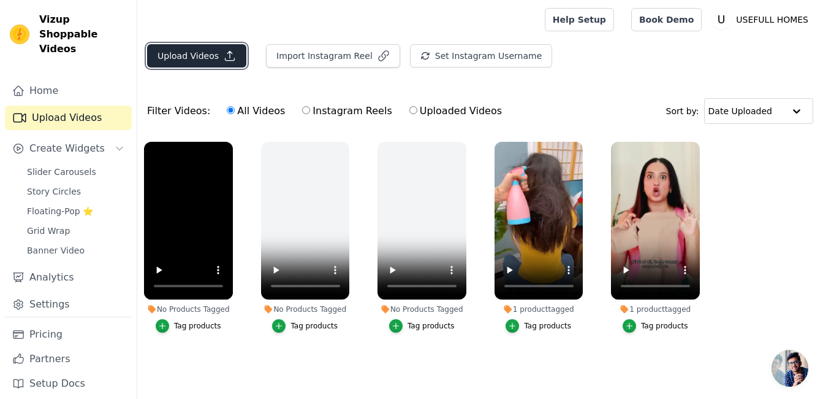
click at [192, 45] on button "Upload Videos" at bounding box center [196, 55] width 99 height 23
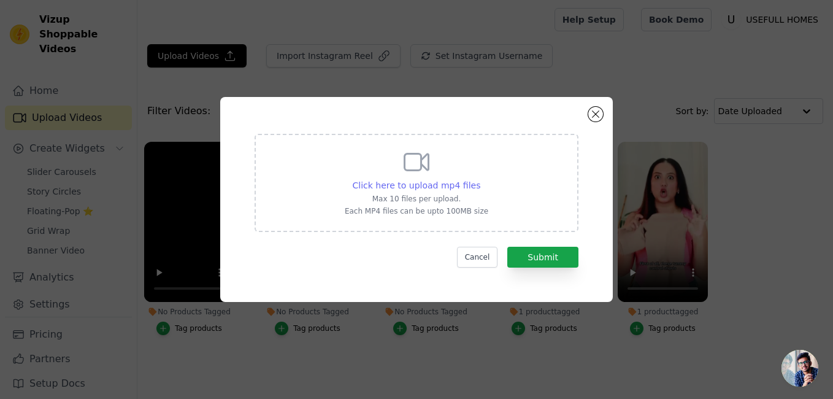
click at [379, 180] on span "Click here to upload mp4 files" at bounding box center [417, 185] width 128 height 10
click at [479, 179] on input "Click here to upload mp4 files Max 10 files per upload. Each MP4 files can be u…" at bounding box center [479, 178] width 1 height 1
type input "C:\fakepath\videoplayback (5).mp4"
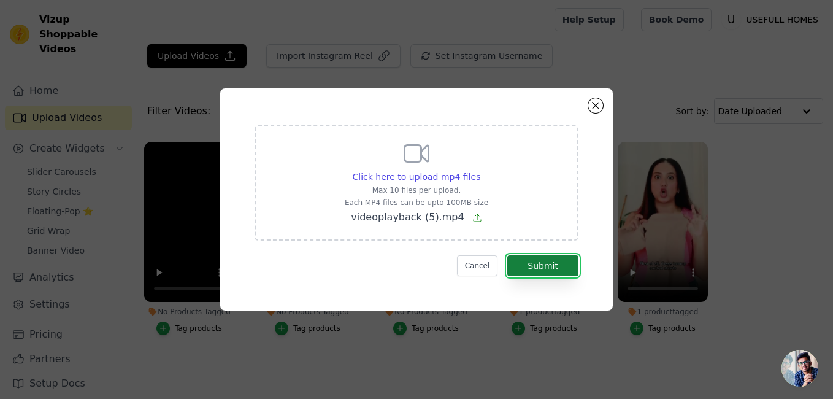
click at [540, 262] on button "Submit" at bounding box center [542, 265] width 71 height 21
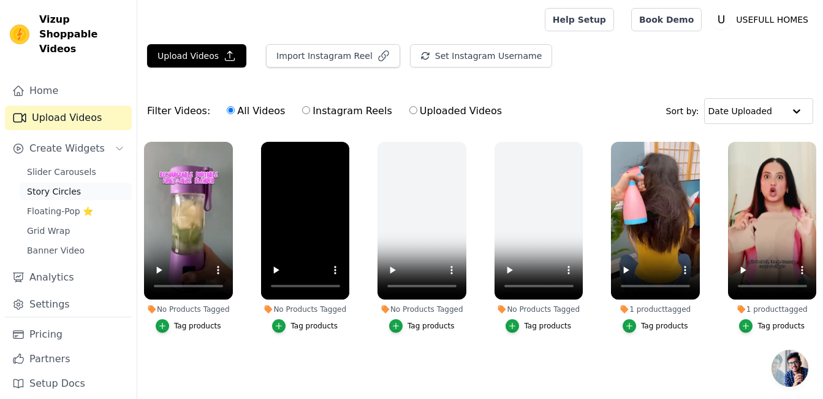
click at [86, 183] on link "Story Circles" at bounding box center [76, 191] width 112 height 17
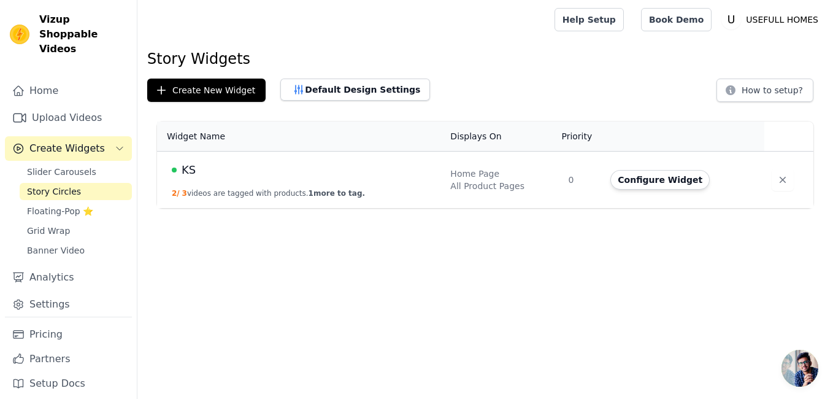
click at [315, 178] on div "KS" at bounding box center [304, 169] width 264 height 17
click at [687, 181] on button "Configure Widget" at bounding box center [659, 180] width 99 height 20
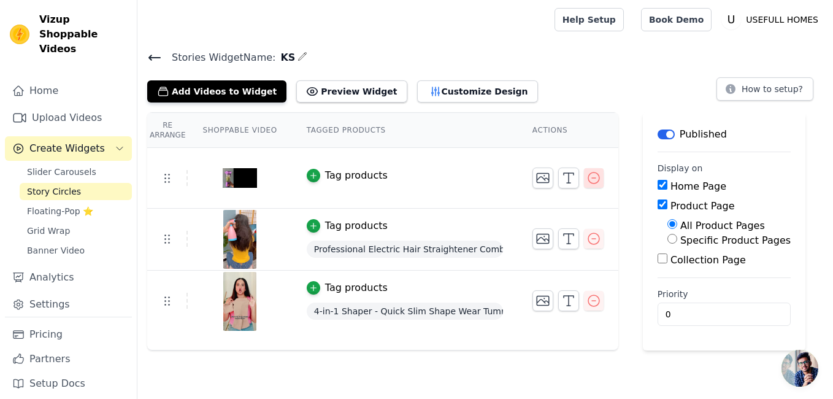
click at [584, 176] on button "button" at bounding box center [594, 178] width 20 height 20
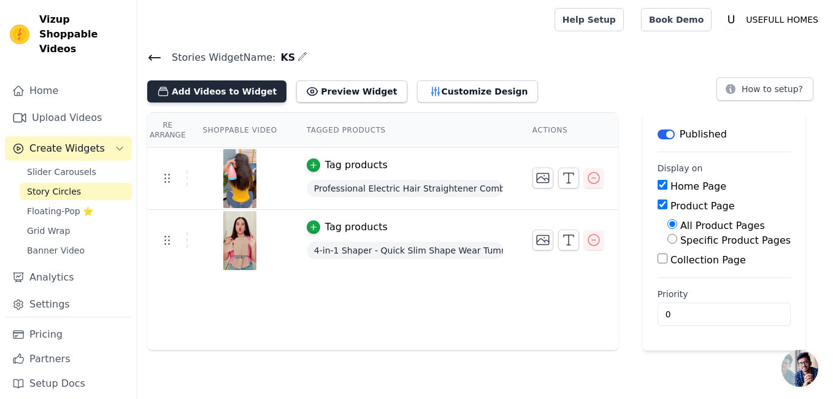
click at [230, 87] on button "Add Videos to Widget" at bounding box center [216, 91] width 139 height 22
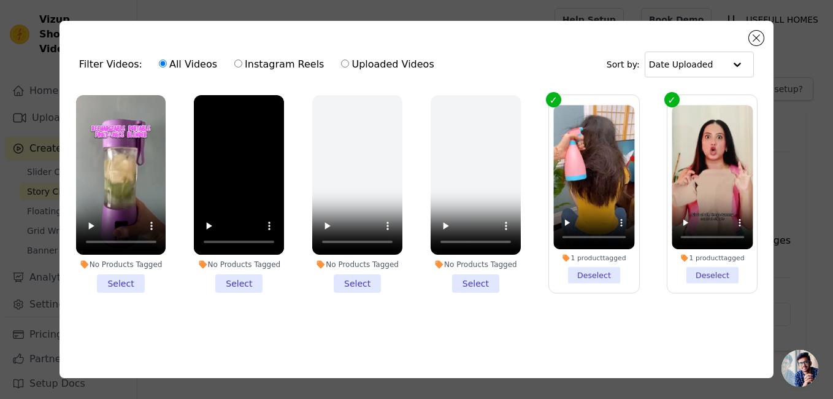
click at [127, 283] on li "No Products Tagged Select" at bounding box center [121, 194] width 90 height 198
click at [0, 0] on input "No Products Tagged Select" at bounding box center [0, 0] width 0 height 0
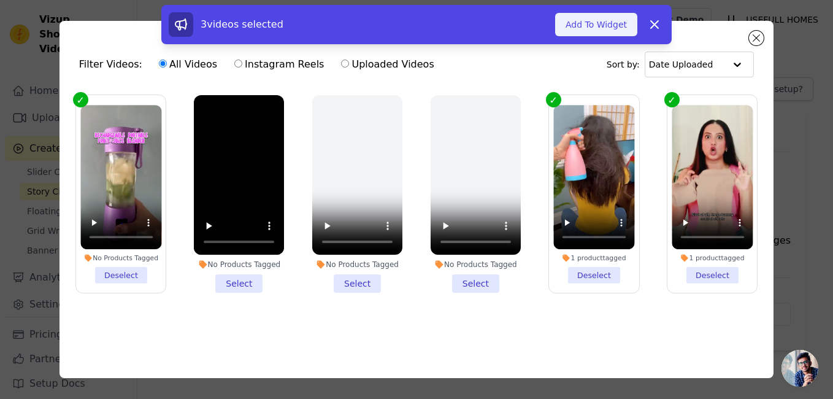
click at [570, 25] on button "Add To Widget" at bounding box center [596, 24] width 82 height 23
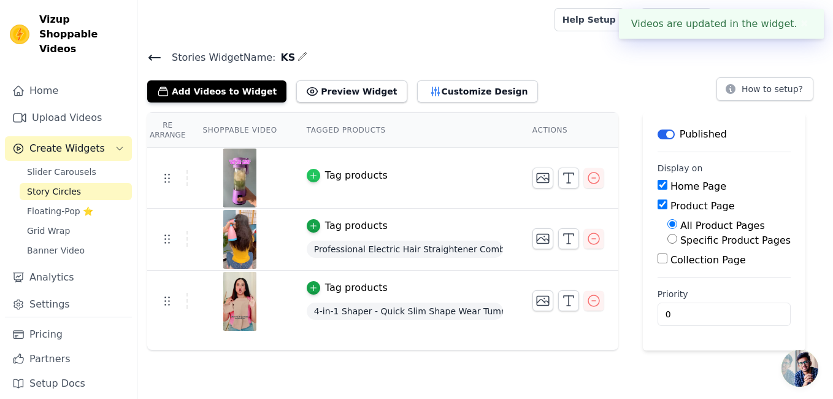
click at [309, 174] on icon "button" at bounding box center [313, 175] width 9 height 9
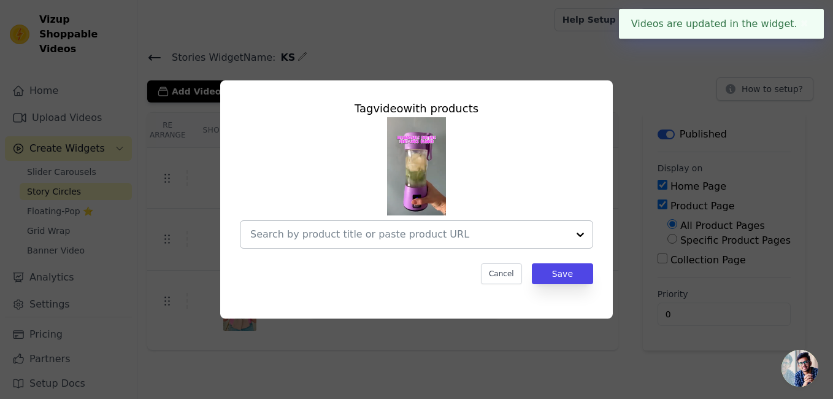
click at [460, 240] on input "text" at bounding box center [409, 234] width 318 height 15
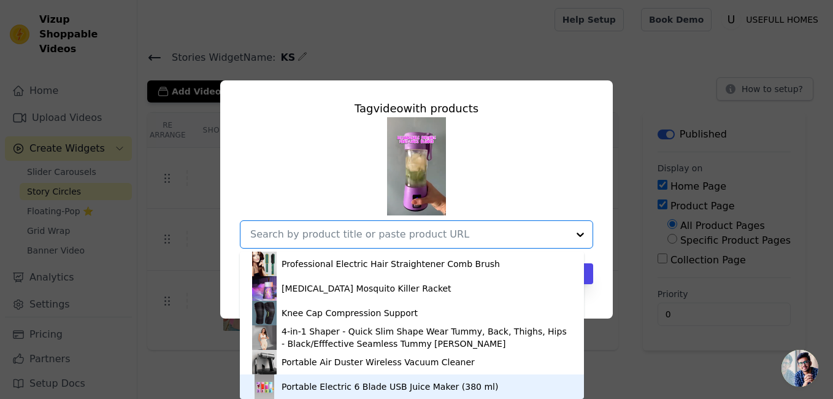
click at [359, 389] on div "Portable Electric 6 Blade USB Juice Maker (380 ml)" at bounding box center [389, 386] width 216 height 12
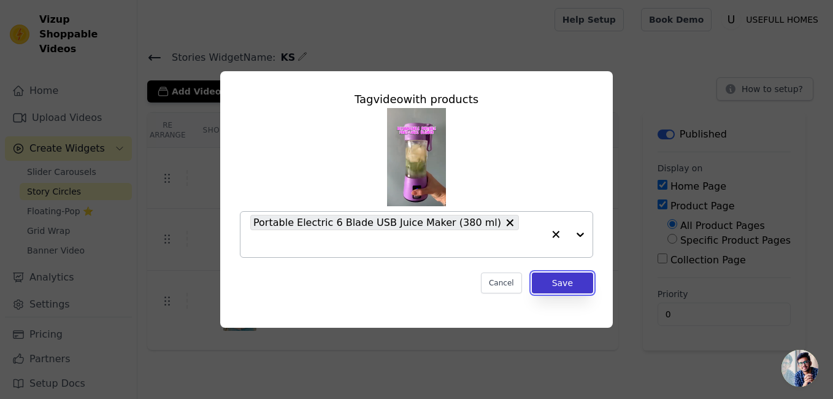
click at [577, 272] on button "Save" at bounding box center [562, 282] width 61 height 21
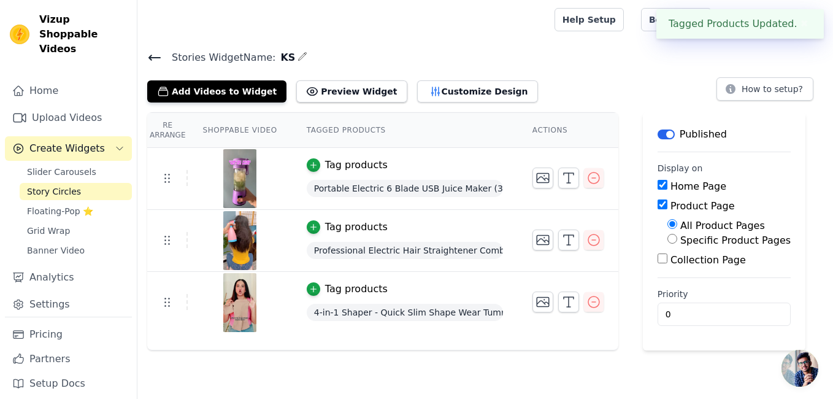
click at [158, 55] on icon at bounding box center [154, 57] width 15 height 15
